Goal: Task Accomplishment & Management: Manage account settings

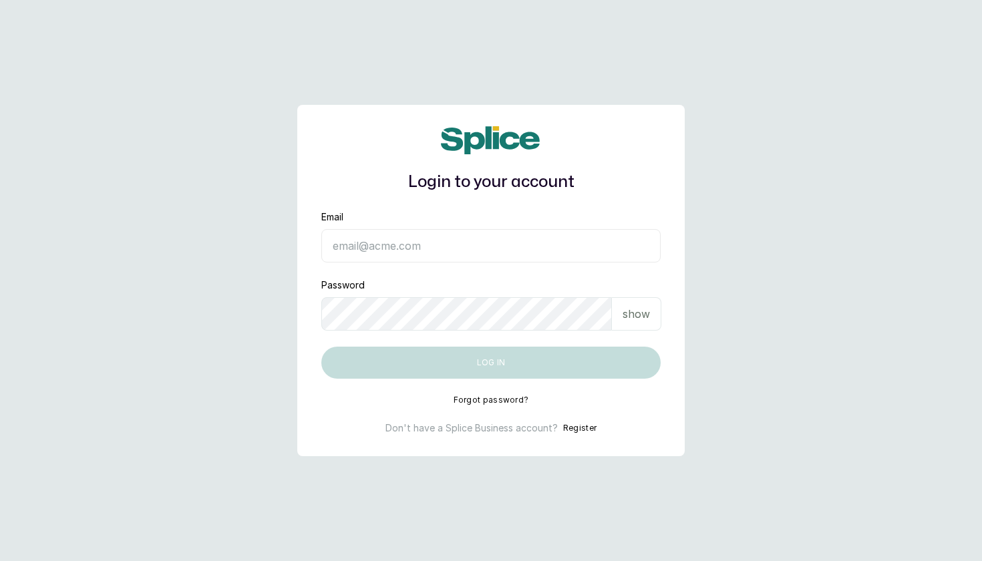
type input "ooyinda@yahoo.co.uk"
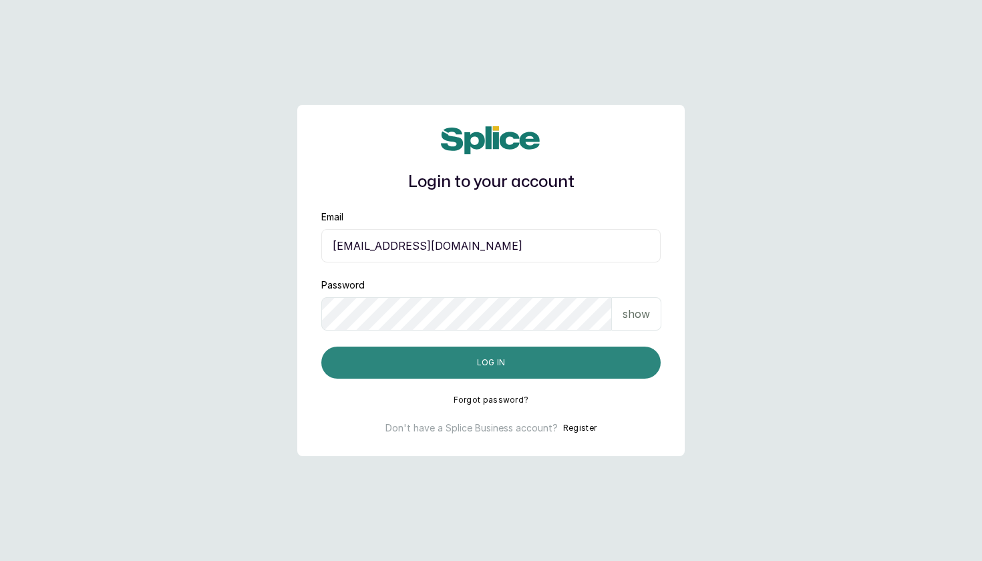
click at [457, 364] on button "Log in" at bounding box center [491, 363] width 340 height 32
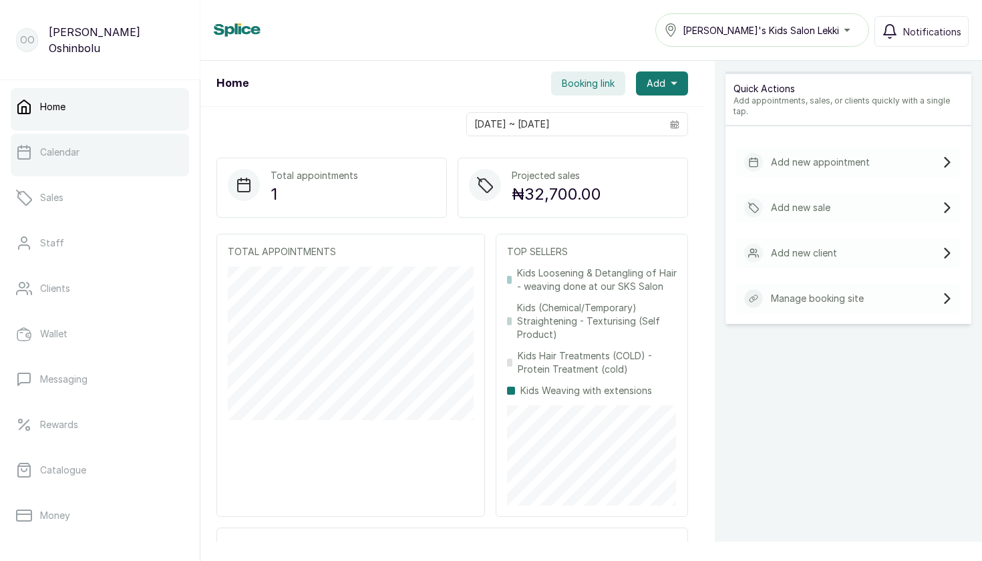
click at [92, 155] on link "Calendar" at bounding box center [100, 152] width 178 height 37
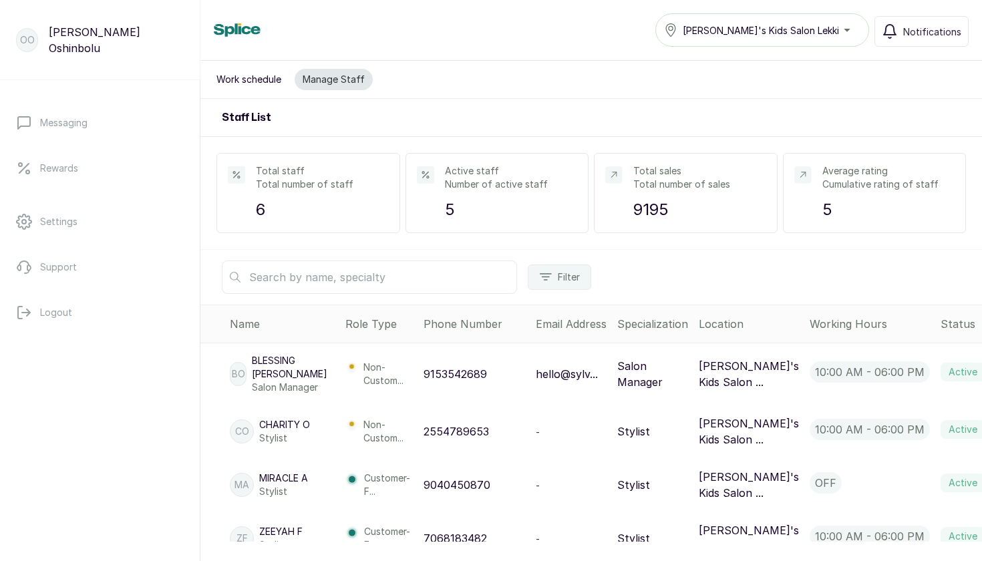
click at [492, 186] on p "Number of active staff" at bounding box center [511, 184] width 132 height 13
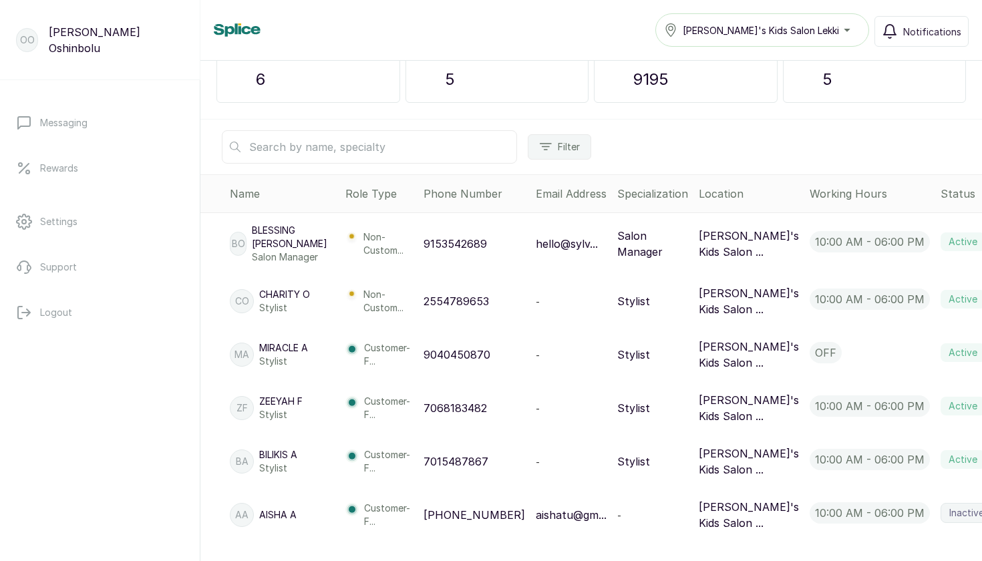
scroll to position [130, 0]
click at [278, 289] on p "Charity O" at bounding box center [284, 294] width 51 height 13
click at [29, 36] on p "OO" at bounding box center [27, 39] width 15 height 13
click at [90, 42] on p "[PERSON_NAME]" at bounding box center [116, 40] width 135 height 32
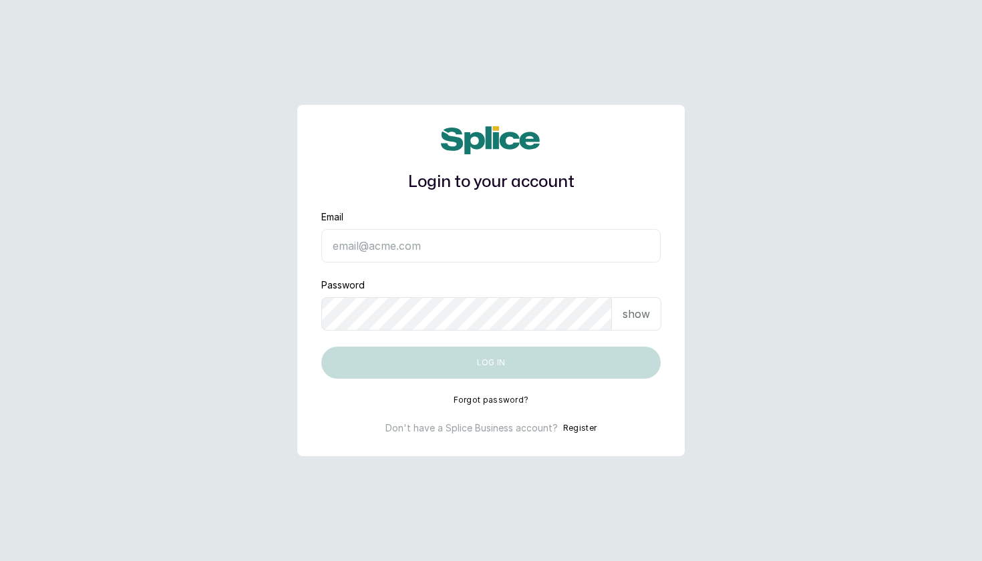
type input "ooyinda@yahoo.co.uk"
click at [491, 363] on button "Log in" at bounding box center [491, 363] width 340 height 32
